Goal: Task Accomplishment & Management: Use online tool/utility

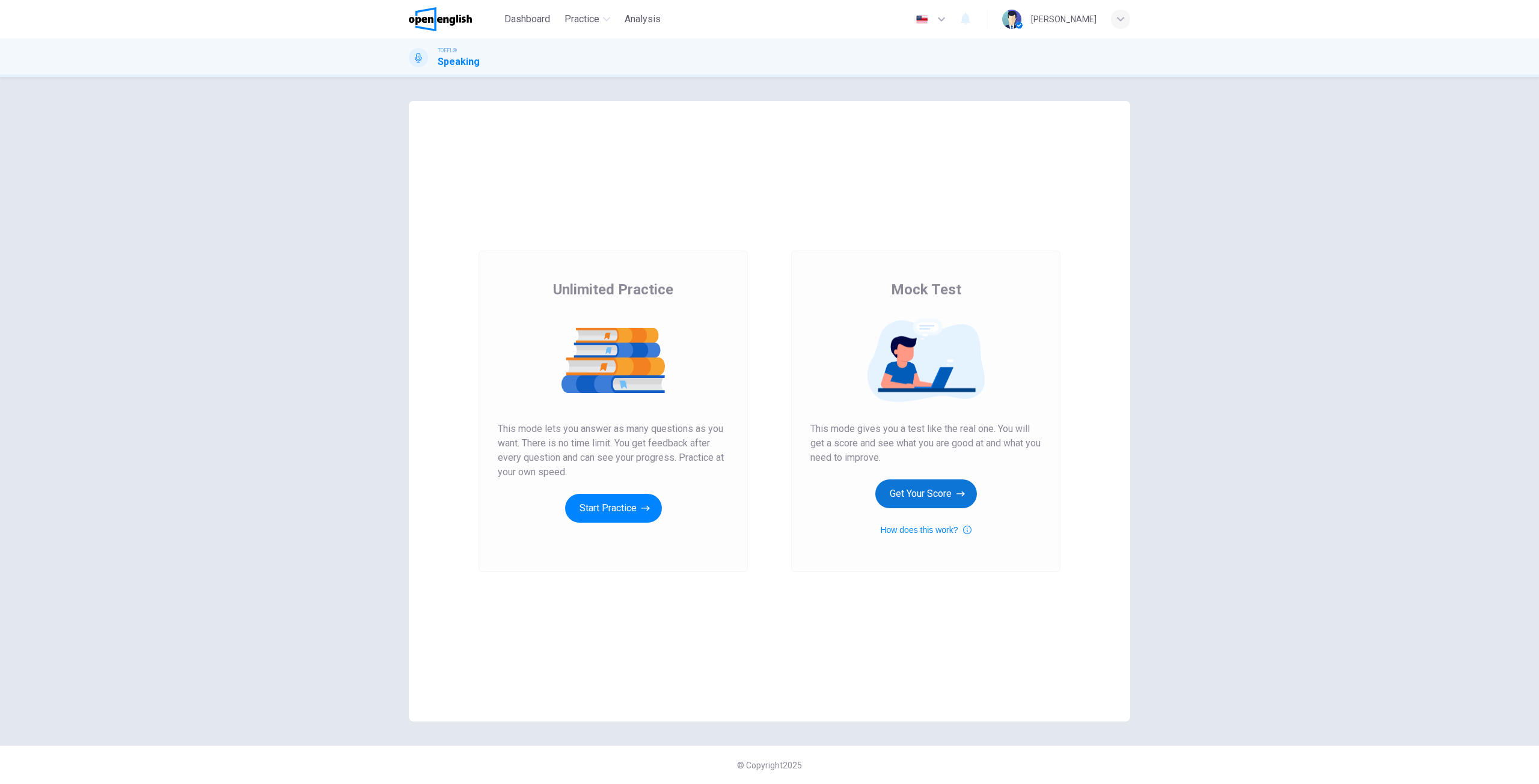
click at [938, 499] on button "Get Your Score" at bounding box center [926, 494] width 102 height 29
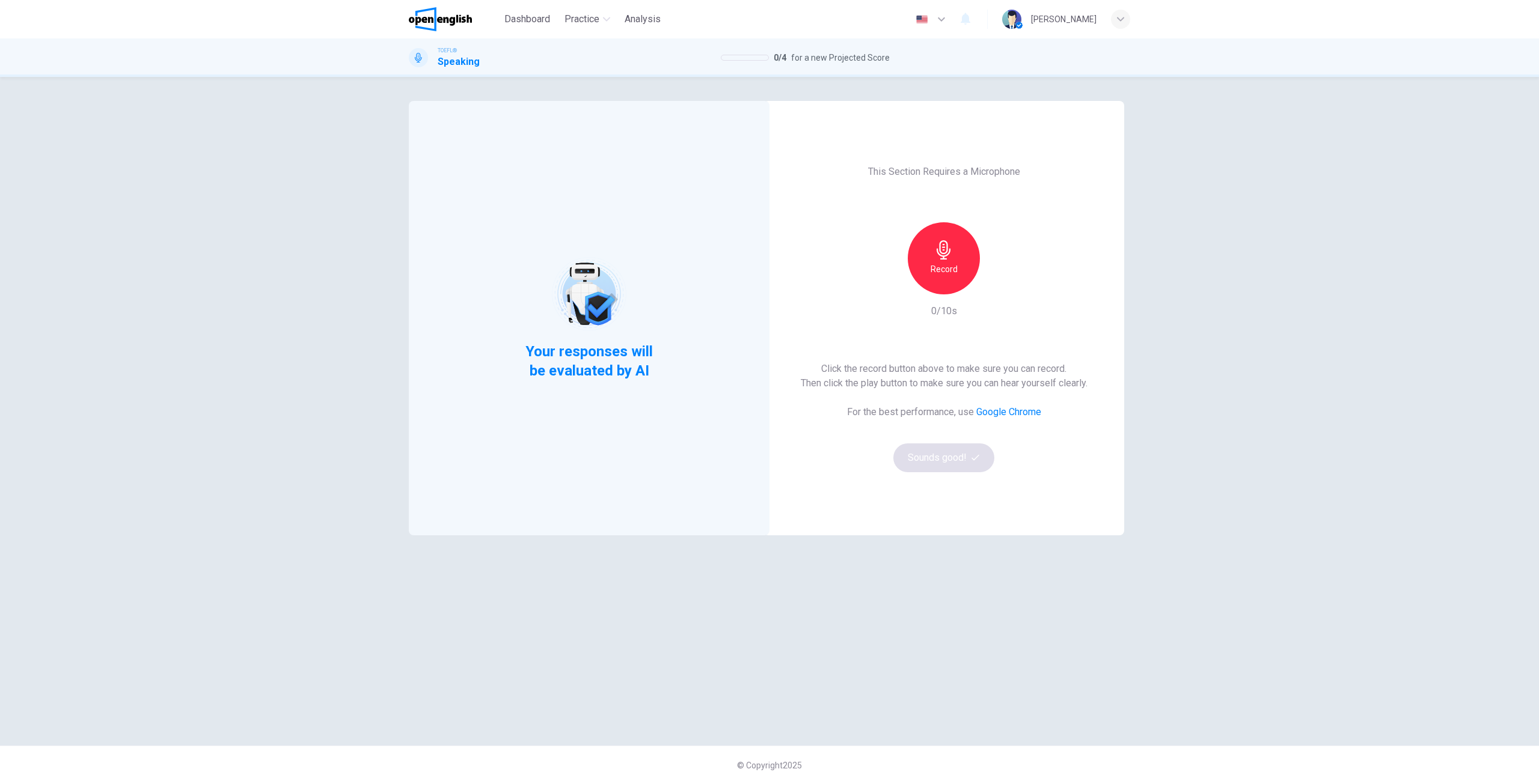
click at [947, 271] on h6 "Record" at bounding box center [944, 269] width 27 height 14
click at [949, 459] on button "Sounds good!" at bounding box center [943, 457] width 101 height 29
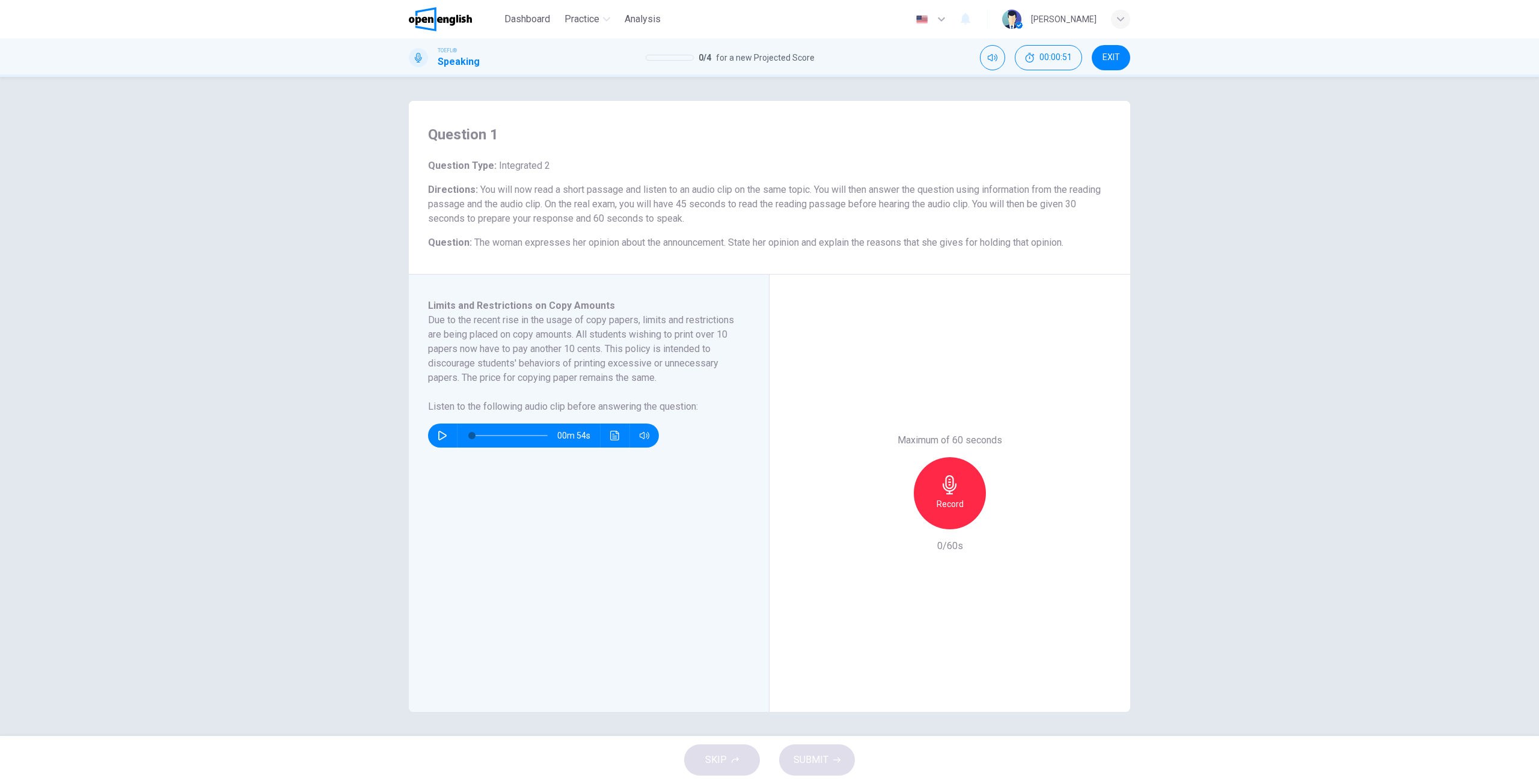
drag, startPoint x: 428, startPoint y: 189, endPoint x: 581, endPoint y: 210, distance: 154.4
click at [581, 210] on h6 "Directions : You will now read a short passage and listen to an audio clip on t…" at bounding box center [769, 204] width 683 height 43
click at [475, 208] on span "You will now read a short passage and listen to an audio clip on the same topic…" at bounding box center [764, 204] width 672 height 40
drag, startPoint x: 429, startPoint y: 189, endPoint x: 583, endPoint y: 207, distance: 155.0
click at [583, 207] on h6 "Directions : You will now read a short passage and listen to an audio clip on t…" at bounding box center [769, 204] width 683 height 43
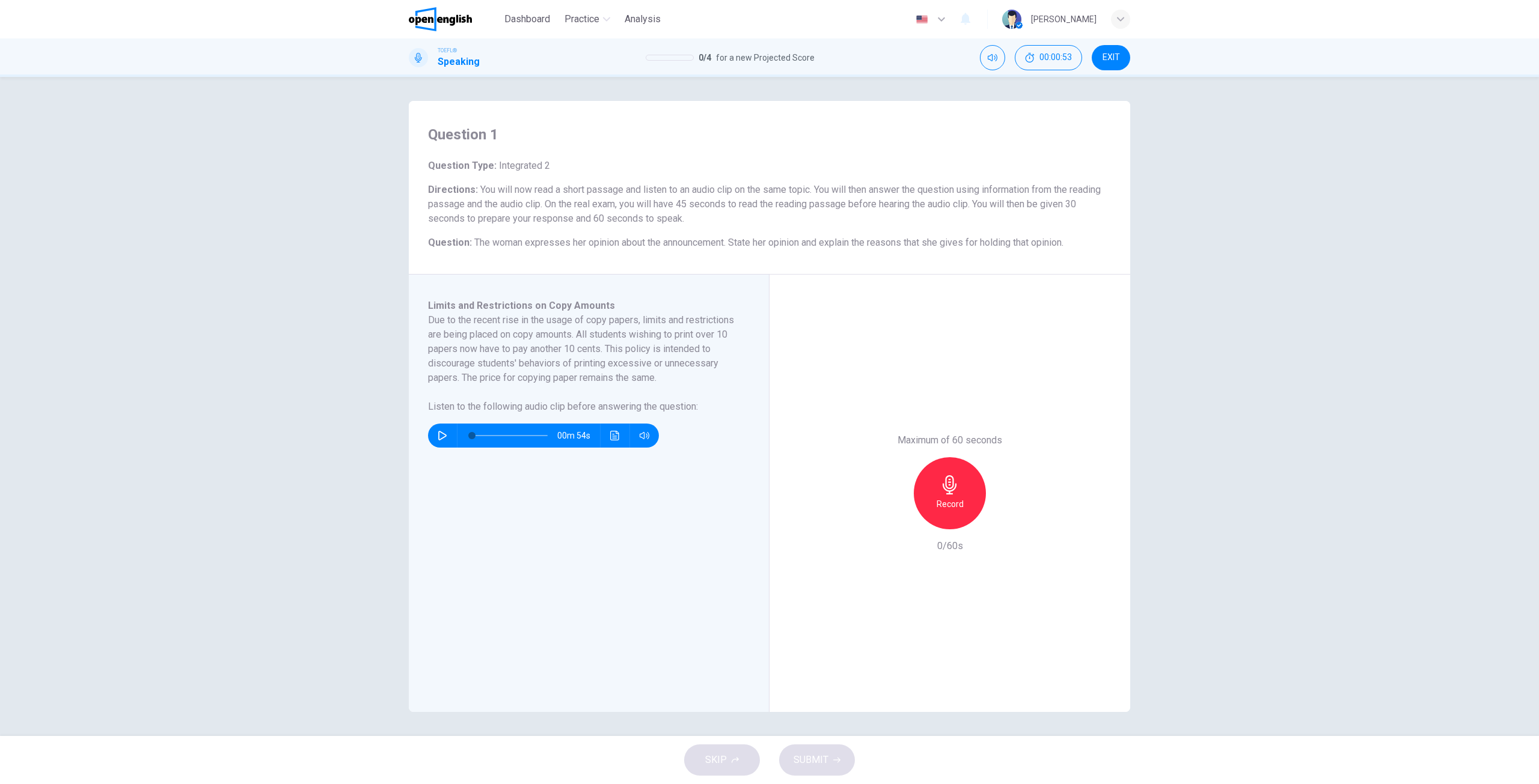
click at [576, 207] on span "You will now read a short passage and listen to an audio clip on the same topic…" at bounding box center [764, 204] width 672 height 40
drag, startPoint x: 478, startPoint y: 192, endPoint x: 496, endPoint y: 191, distance: 18.0
click at [496, 191] on span "You will now read a short passage and listen to an audio clip on the same topic…" at bounding box center [764, 204] width 672 height 40
click at [433, 434] on button "button" at bounding box center [443, 436] width 19 height 24
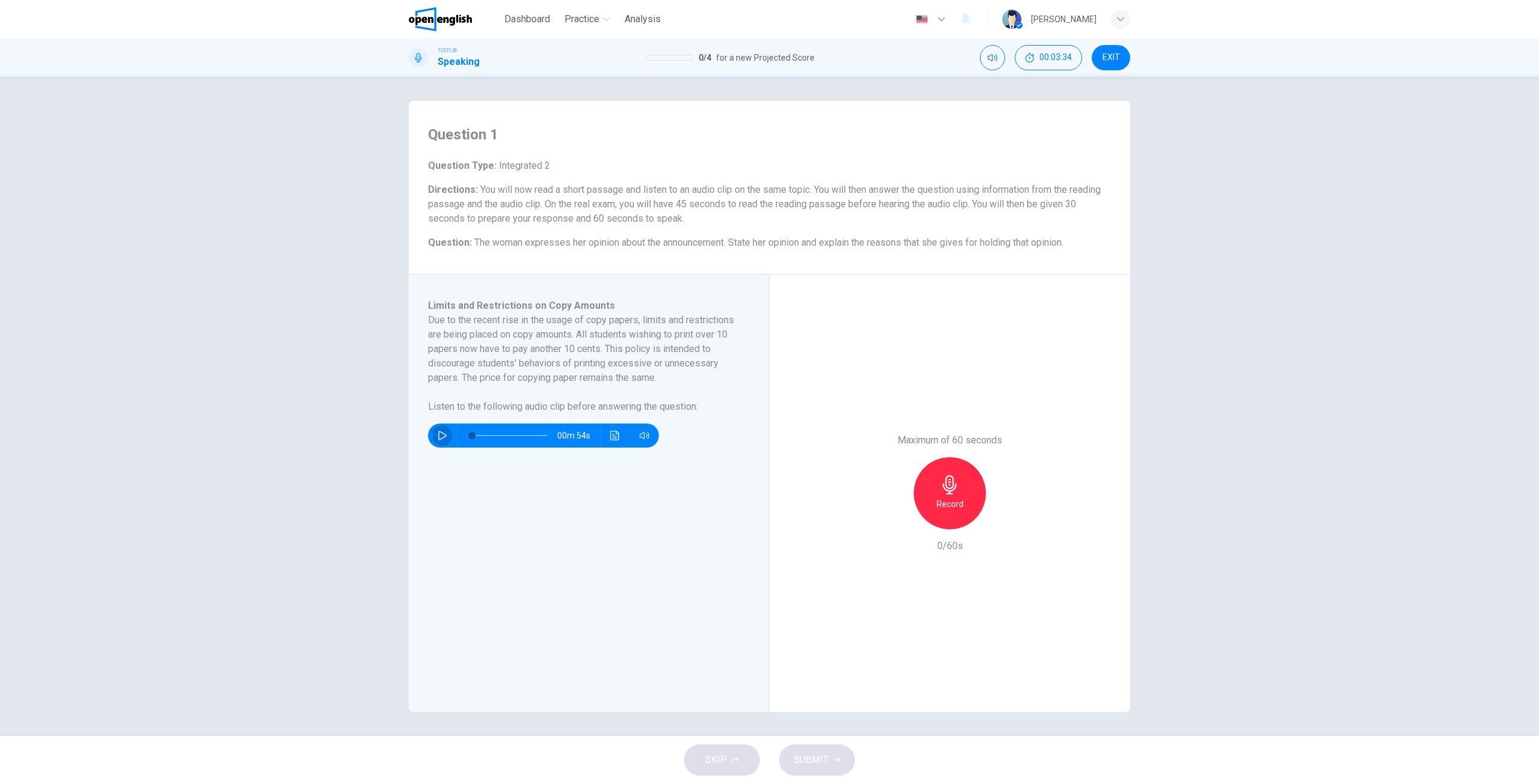
click at [439, 441] on button "button" at bounding box center [443, 436] width 19 height 24
type input "*"
click at [963, 495] on div "Record" at bounding box center [949, 493] width 72 height 72
click at [817, 762] on span "SUBMIT" at bounding box center [811, 760] width 35 height 17
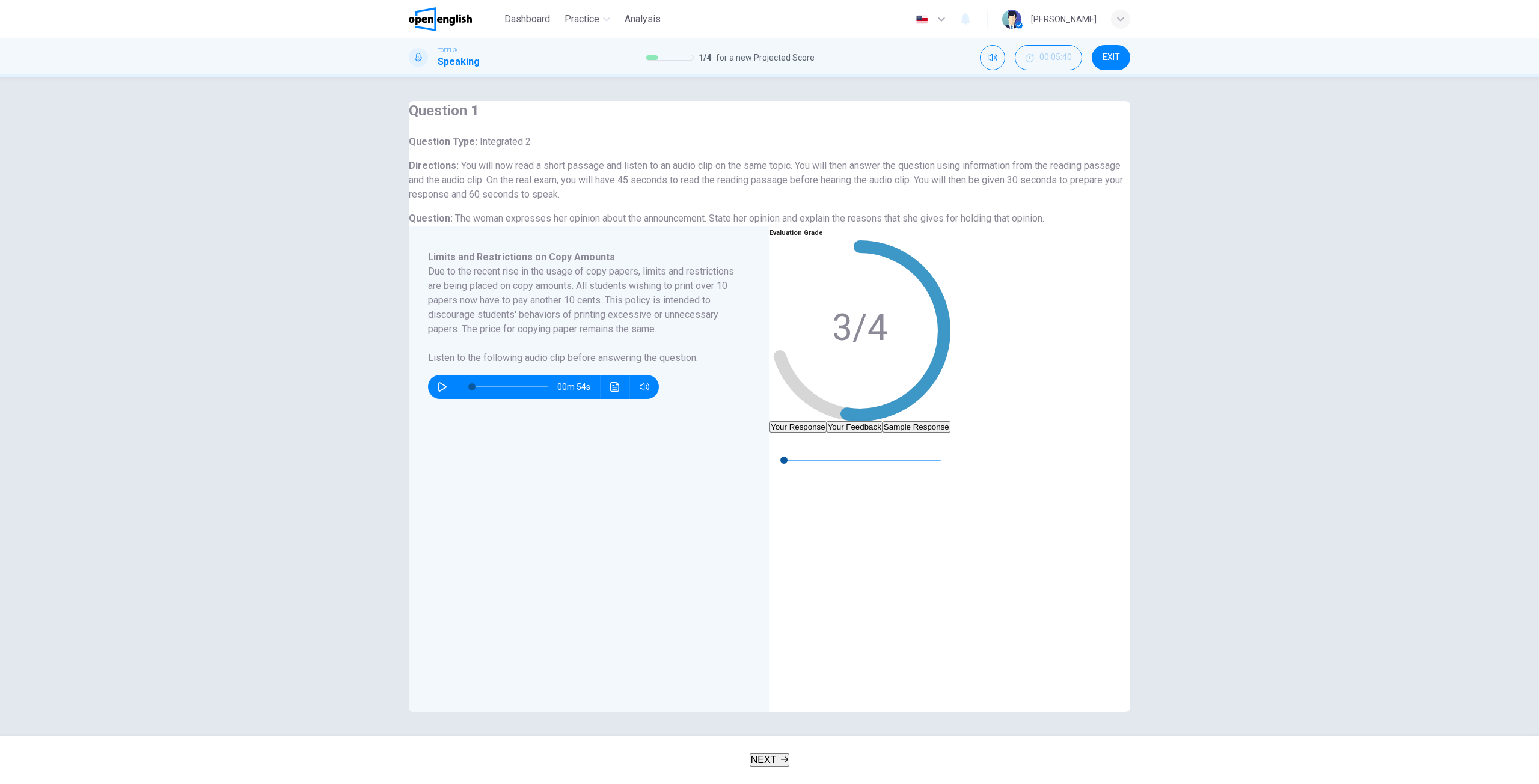
click at [882, 421] on button "Your Feedback" at bounding box center [855, 427] width 56 height 11
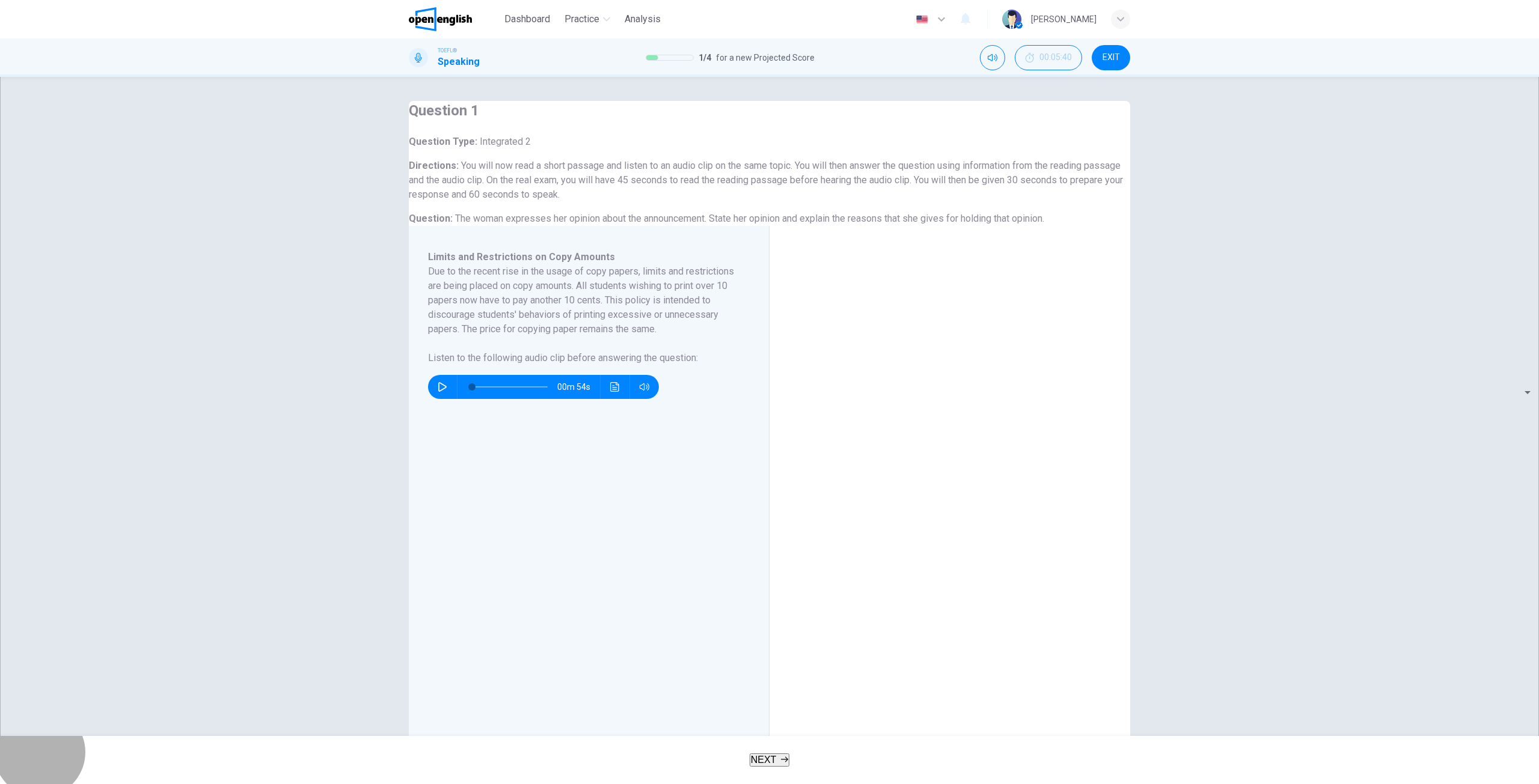
click at [769, 762] on span "NEXT" at bounding box center [764, 760] width 26 height 10
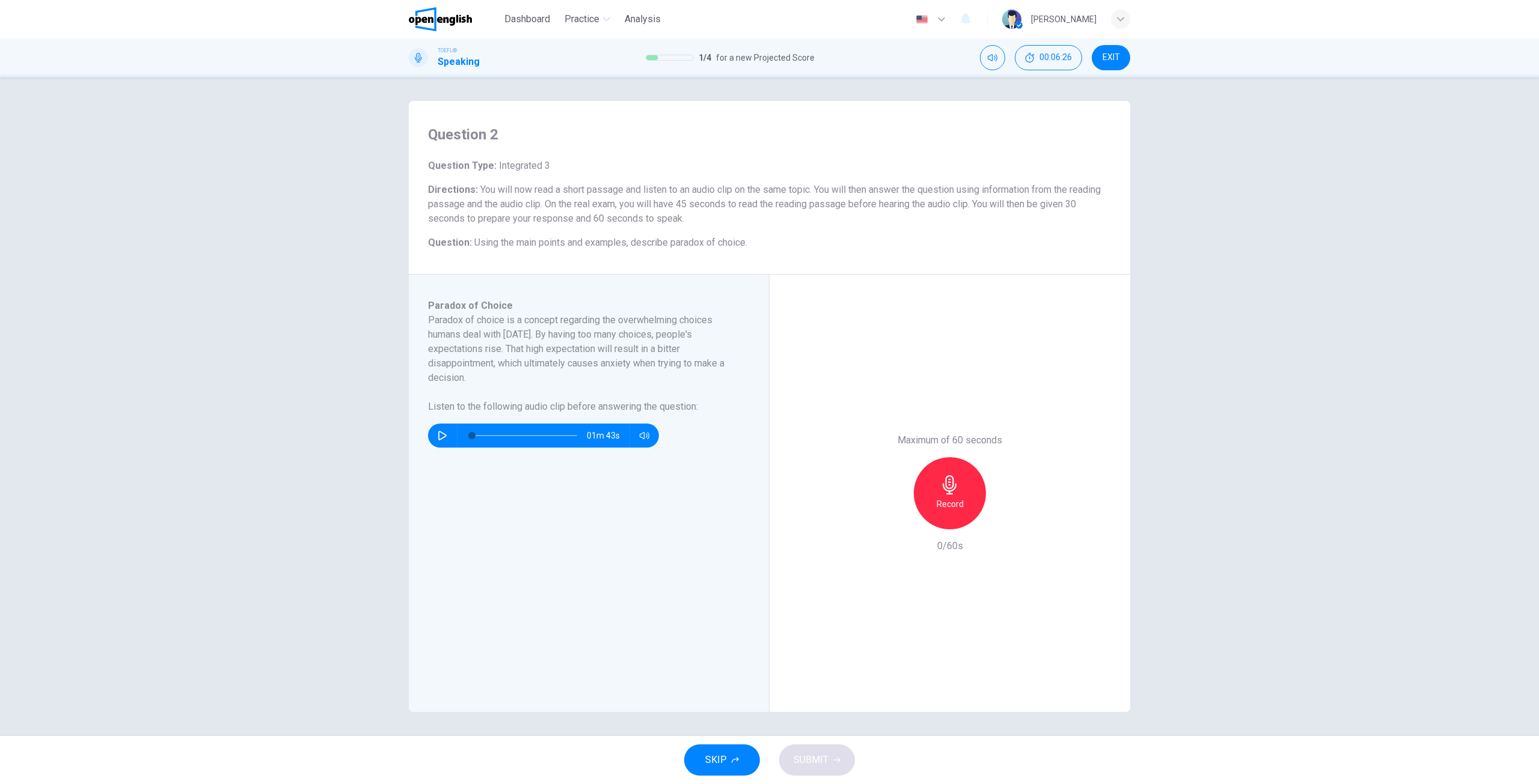
click at [444, 437] on icon "button" at bounding box center [442, 436] width 8 height 10
type input "*"
click at [938, 497] on h6 "Record" at bounding box center [950, 504] width 27 height 14
click at [830, 773] on button "SUBMIT" at bounding box center [817, 760] width 75 height 31
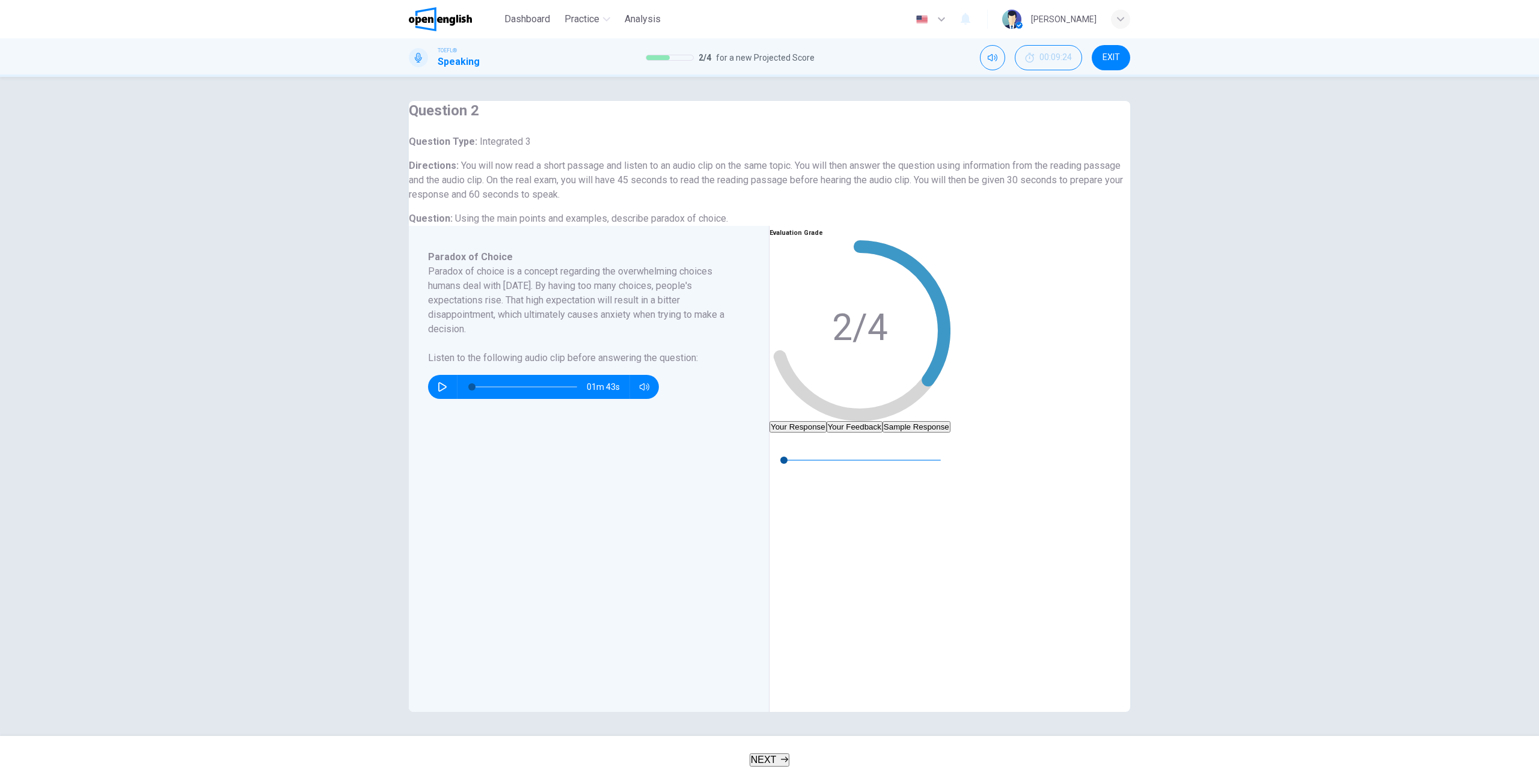
click at [777, 756] on button "NEXT" at bounding box center [770, 760] width 40 height 13
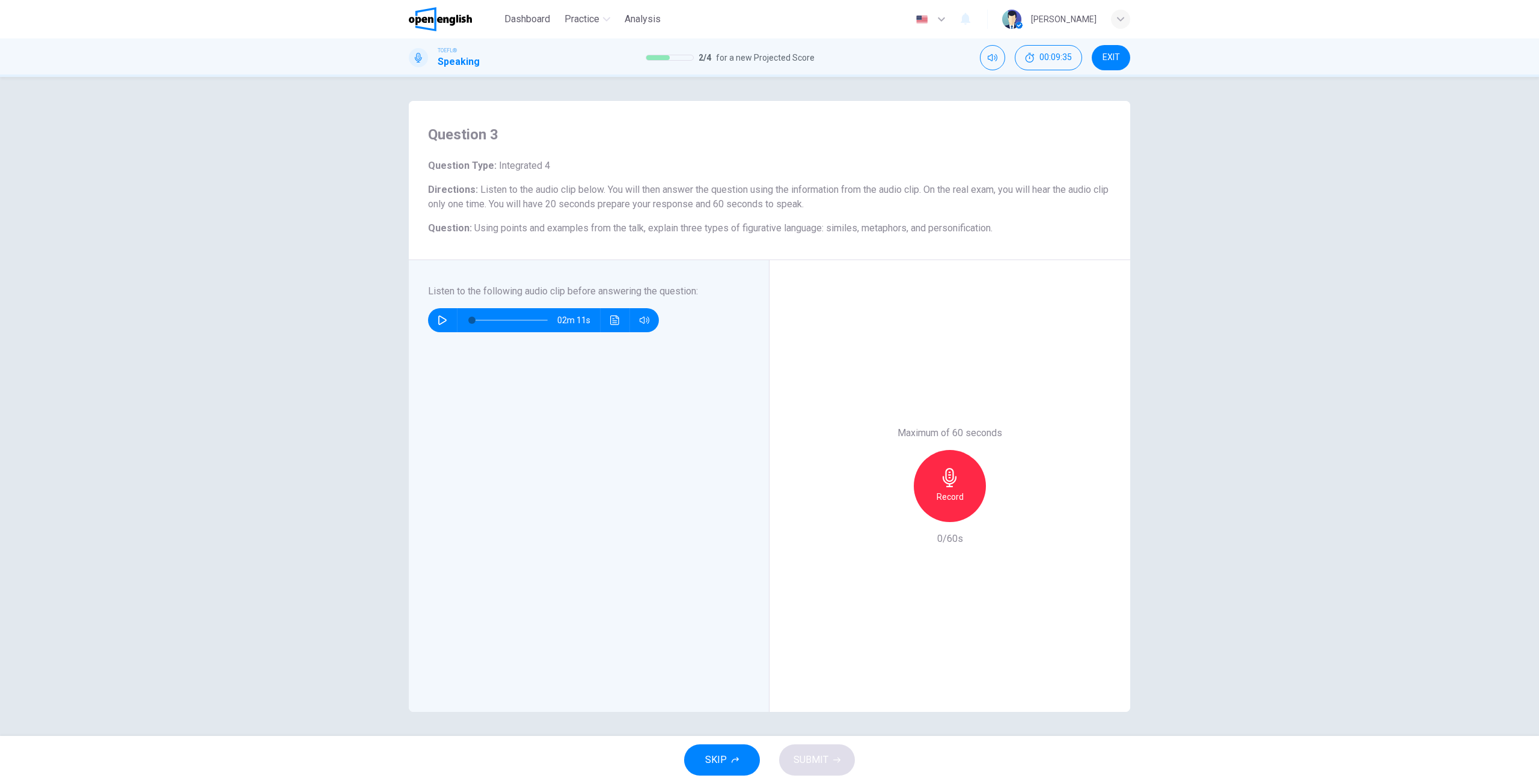
click at [443, 319] on icon "button" at bounding box center [442, 320] width 10 height 10
type input "**"
click at [433, 308] on button "button" at bounding box center [443, 320] width 19 height 24
drag, startPoint x: 519, startPoint y: 320, endPoint x: 462, endPoint y: 319, distance: 57.0
click at [468, 319] on span at bounding box center [472, 320] width 7 height 7
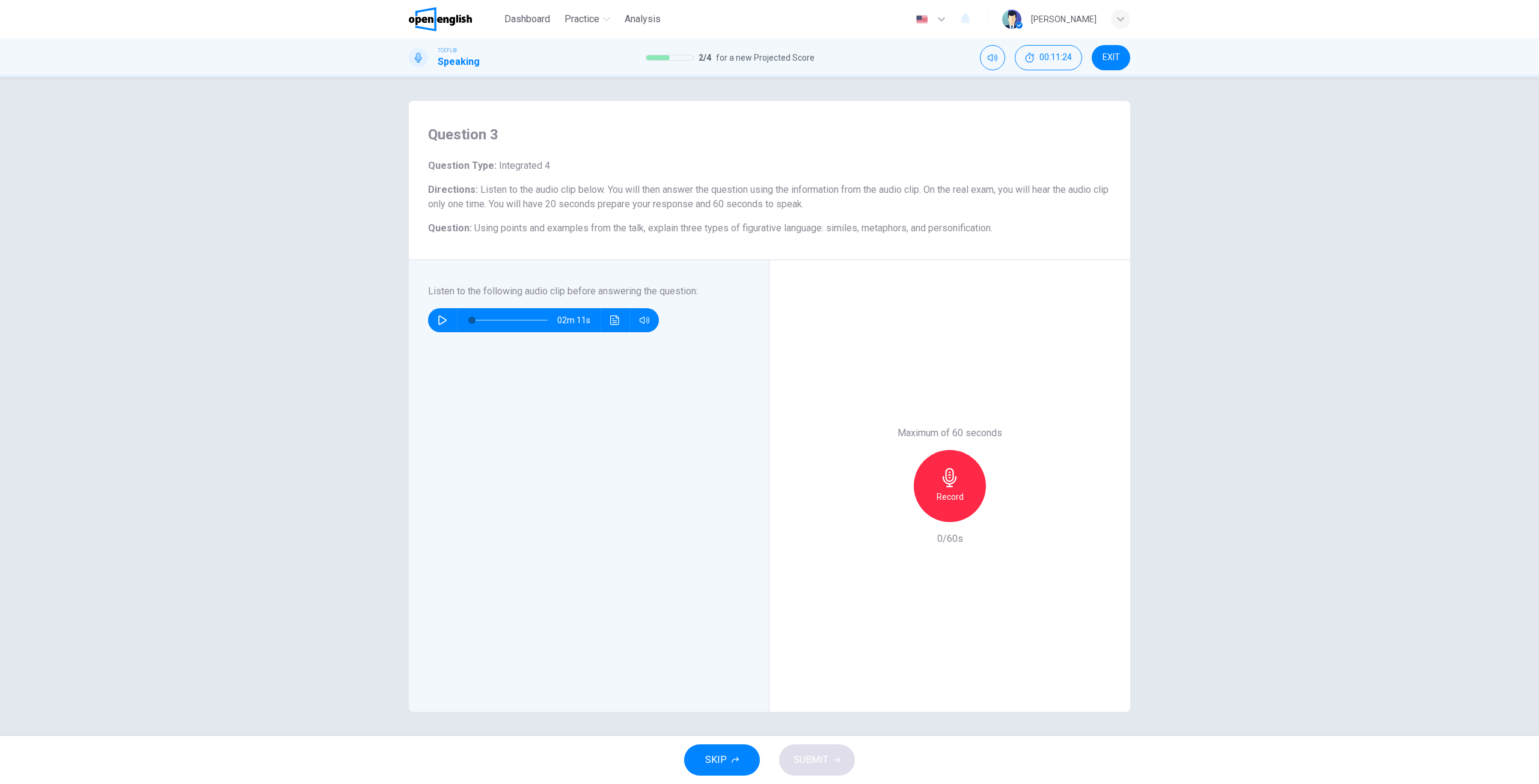
click at [441, 318] on icon "button" at bounding box center [442, 320] width 10 height 10
type input "*"
click at [940, 489] on div "Record" at bounding box center [949, 486] width 72 height 72
click at [810, 758] on span "SUBMIT" at bounding box center [811, 760] width 35 height 17
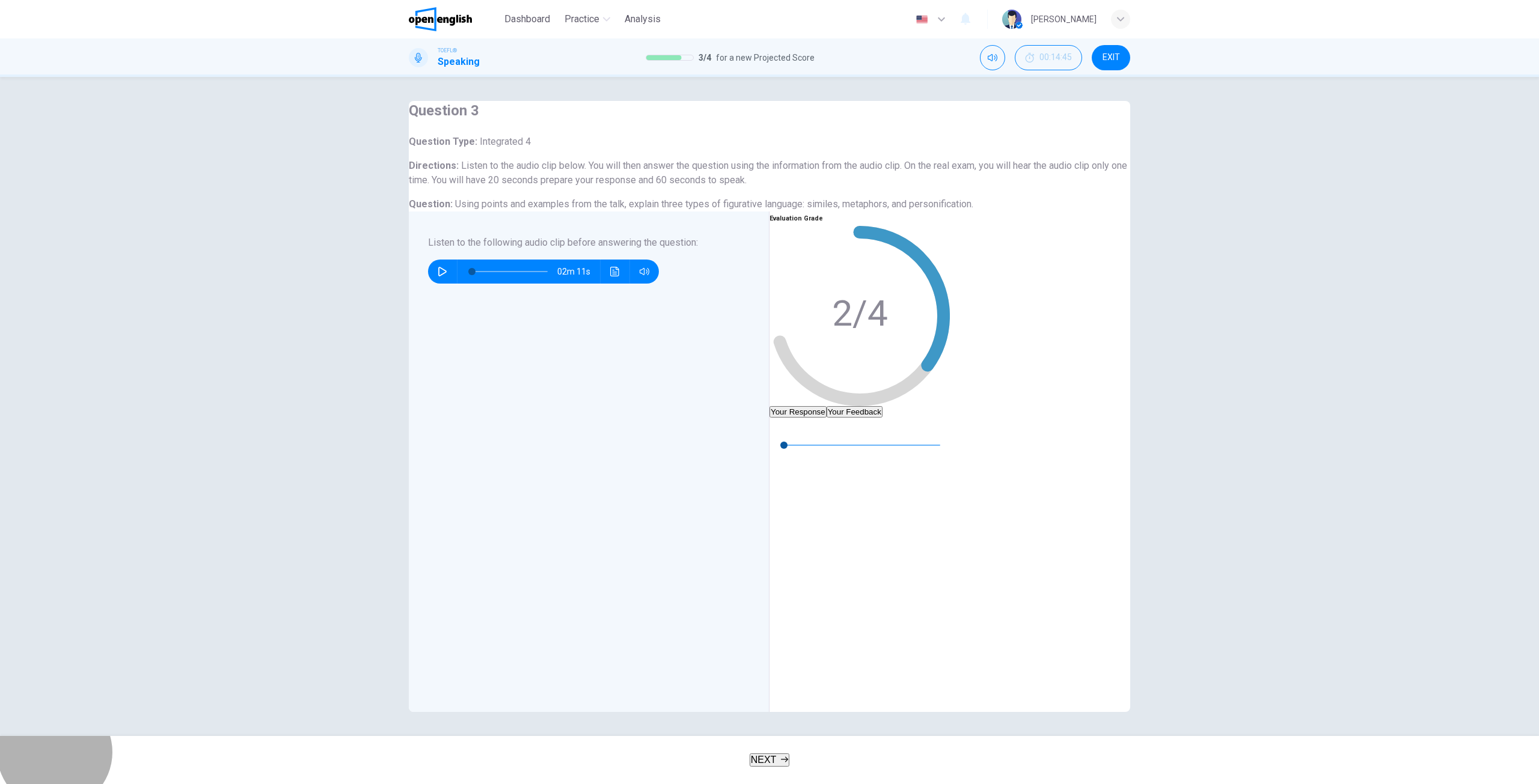
click at [784, 759] on icon "button" at bounding box center [784, 759] width 7 height 7
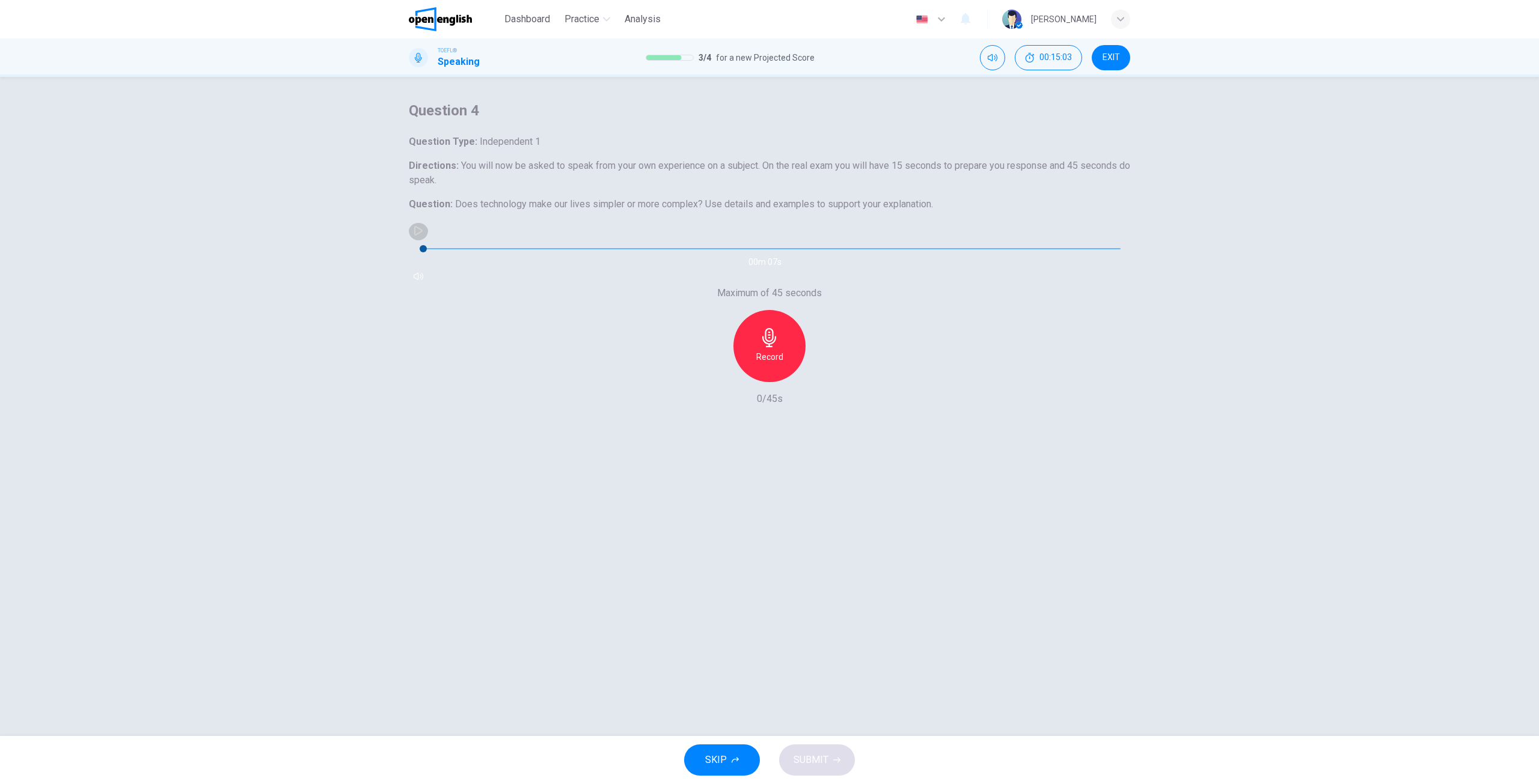
click at [422, 236] on icon "button" at bounding box center [418, 231] width 8 height 10
type input "*"
click at [775, 364] on h6 "Record" at bounding box center [770, 357] width 27 height 14
click at [805, 764] on span "SUBMIT" at bounding box center [811, 760] width 35 height 17
